Goal: Transaction & Acquisition: Purchase product/service

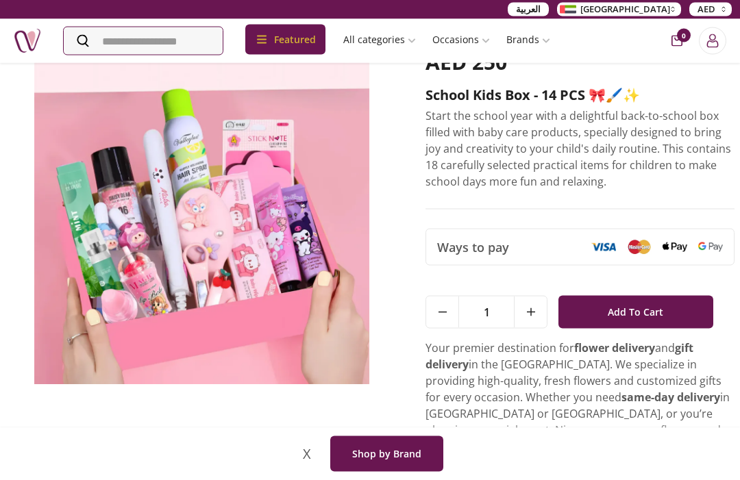
scroll to position [76, 0]
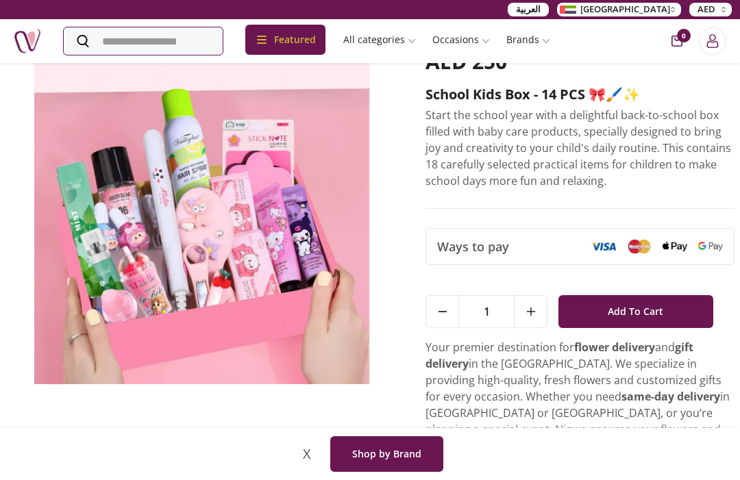
click at [540, 312] on button at bounding box center [530, 312] width 33 height 32
click at [539, 312] on button at bounding box center [530, 312] width 33 height 32
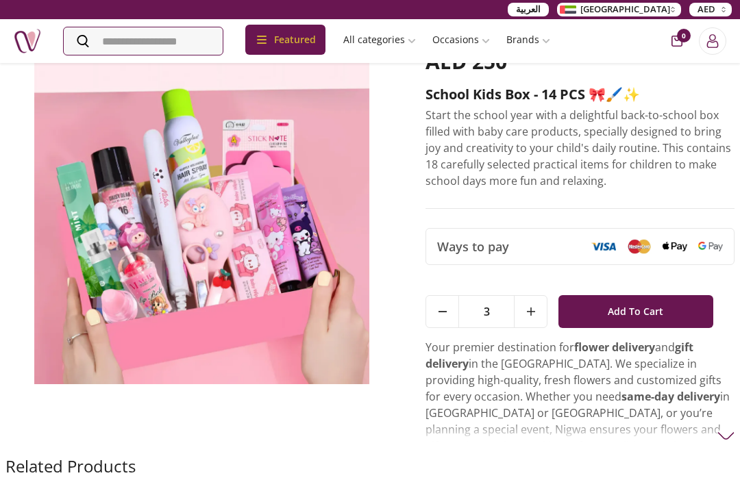
click at [533, 308] on icon at bounding box center [531, 312] width 8 height 8
click at [439, 301] on button at bounding box center [442, 312] width 33 height 32
click at [449, 305] on button at bounding box center [442, 312] width 33 height 32
click at [637, 303] on span "Add To Cart" at bounding box center [636, 311] width 56 height 25
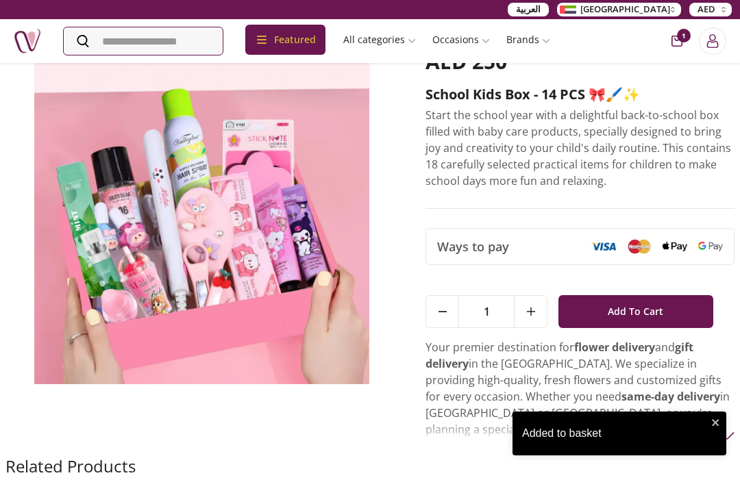
click at [547, 304] on button at bounding box center [530, 312] width 33 height 32
click at [527, 302] on button at bounding box center [530, 312] width 33 height 32
click at [526, 301] on button at bounding box center [530, 312] width 33 height 32
click at [621, 315] on span "Add To Cart" at bounding box center [636, 311] width 56 height 25
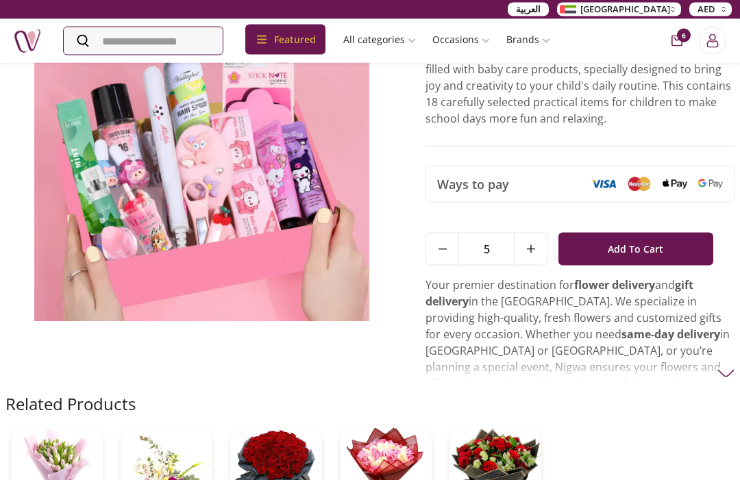
click at [99, 190] on img at bounding box center [201, 154] width 393 height 335
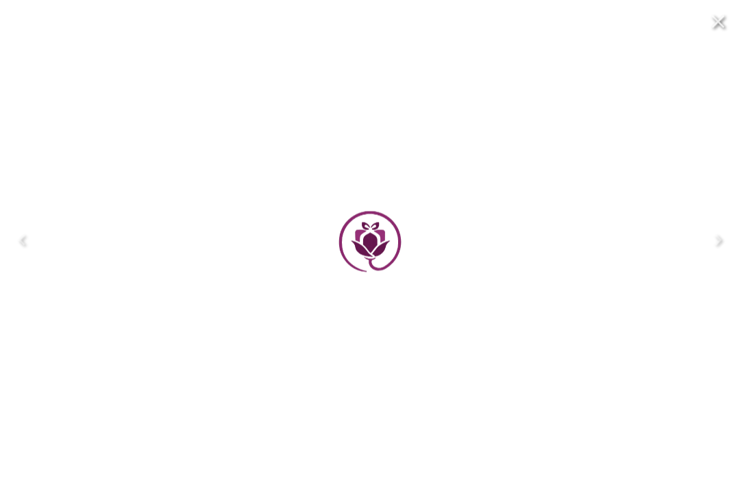
scroll to position [139, 0]
click at [93, 183] on div at bounding box center [370, 240] width 740 height 480
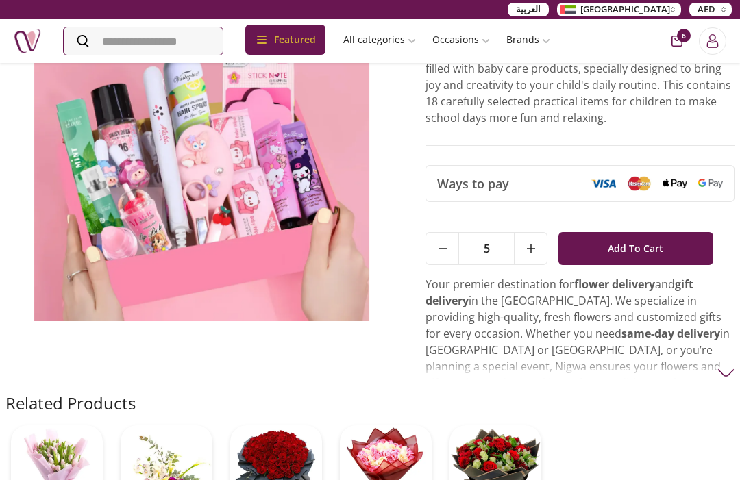
click at [130, 227] on img at bounding box center [201, 153] width 393 height 335
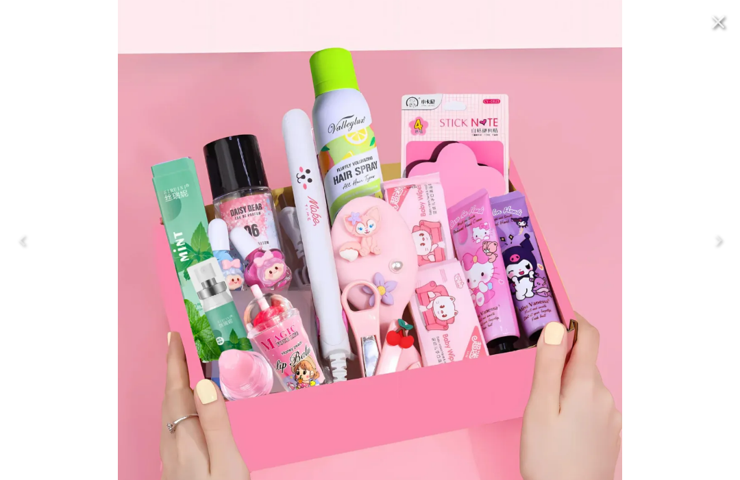
click at [715, 25] on icon "Close" at bounding box center [718, 22] width 13 height 13
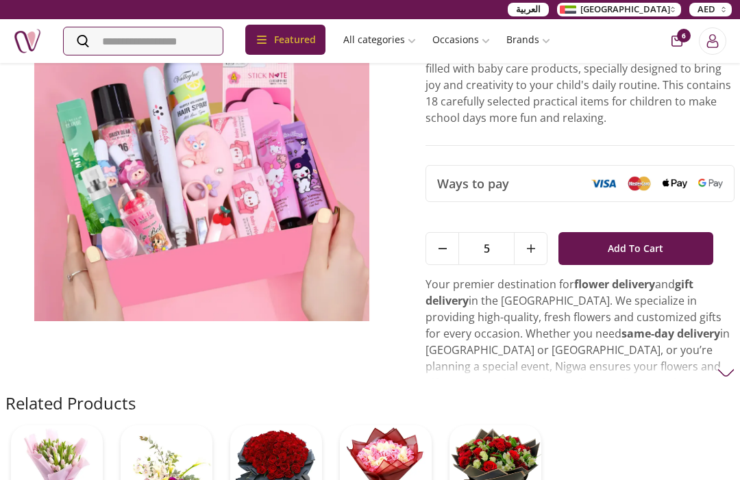
click at [662, 5] on span "[GEOGRAPHIC_DATA]" at bounding box center [625, 10] width 90 height 14
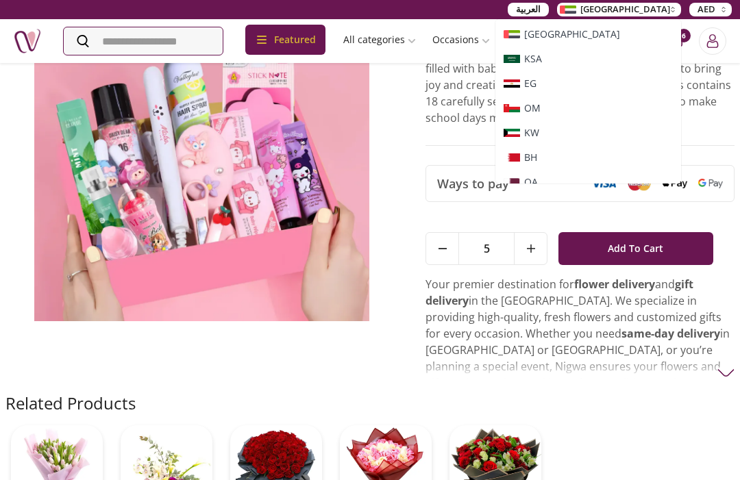
click at [738, 70] on div "Home / products / school kids box 14 pcs?gad_campaignid=22763148228&wbraid=clqk…" at bounding box center [370, 246] width 740 height 639
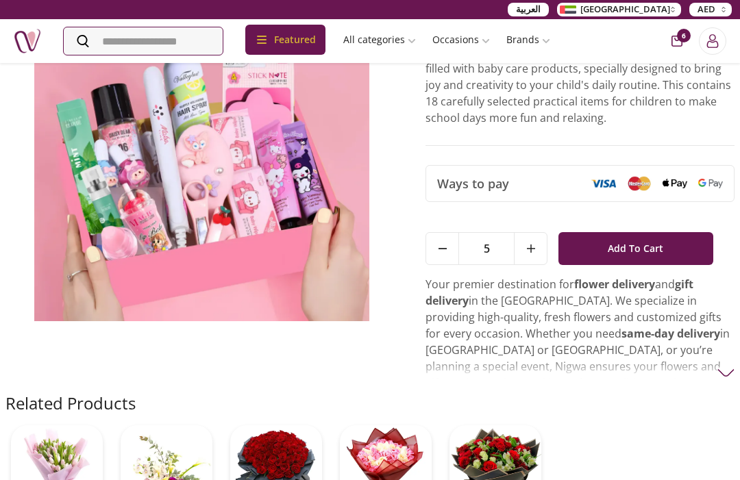
click at [713, 36] on icon "Login" at bounding box center [713, 41] width 14 height 14
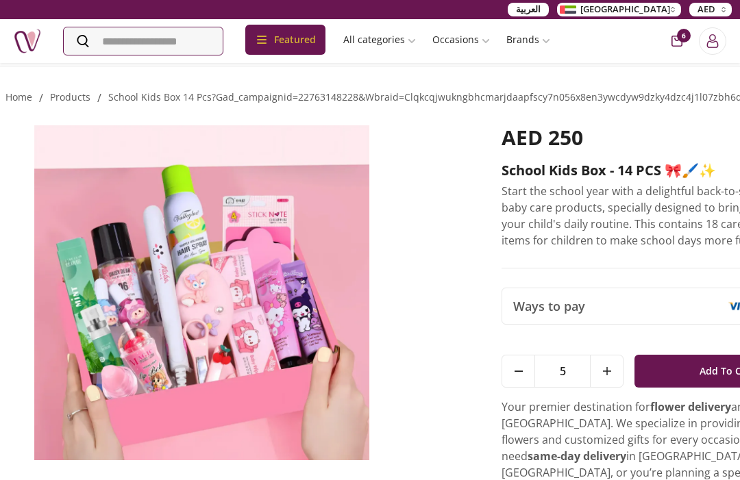
scroll to position [0, 0]
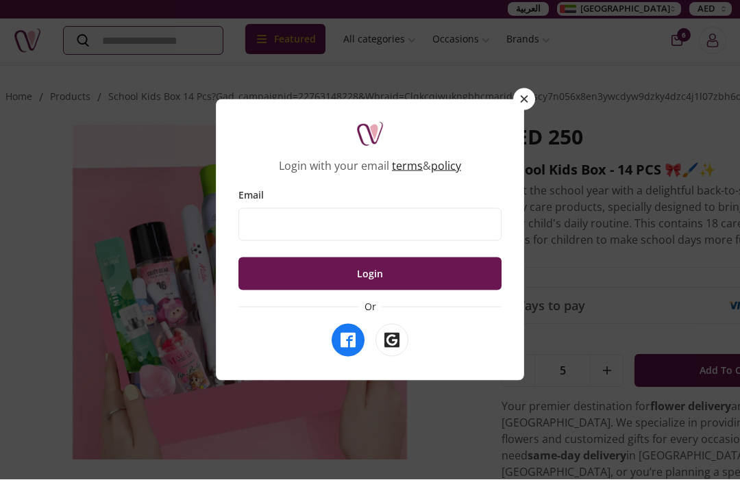
click at [517, 119] on div "Login with your email terms & policy Email Login Or" at bounding box center [370, 240] width 308 height 282
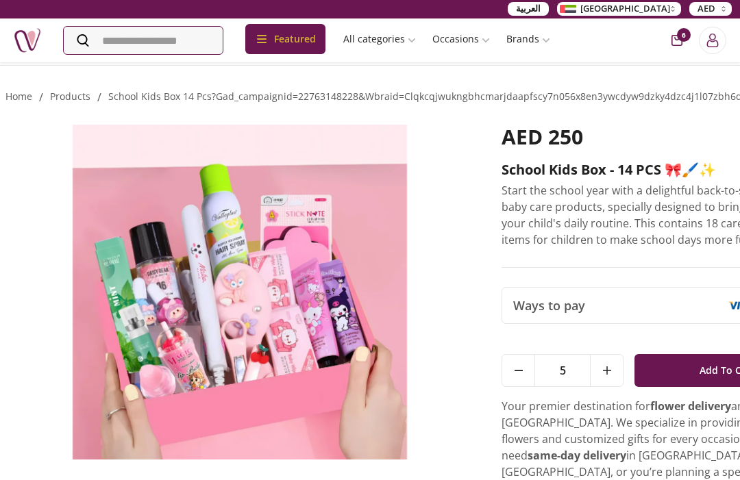
click at [526, 104] on button "Close panel" at bounding box center [524, 99] width 22 height 22
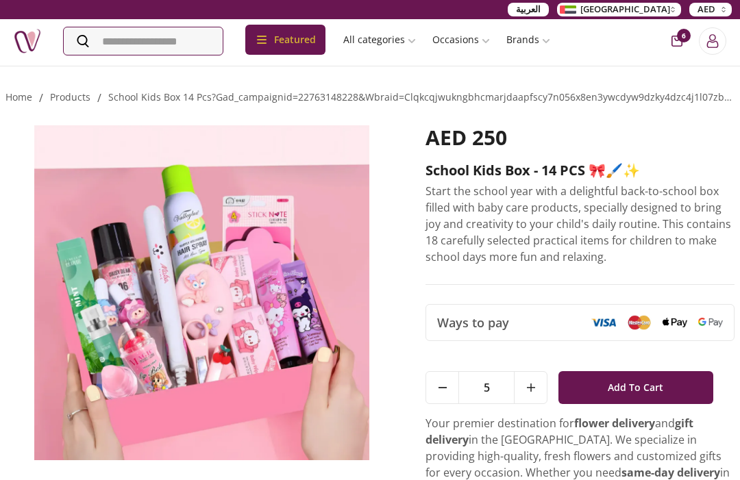
click at [663, 6] on span "[GEOGRAPHIC_DATA]" at bounding box center [625, 10] width 90 height 14
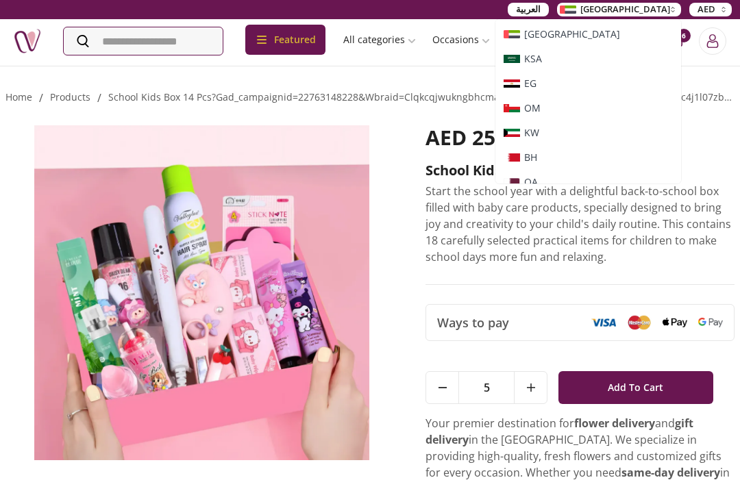
click at [650, 55] on span "KSA" at bounding box center [589, 59] width 170 height 14
